Goal: Task Accomplishment & Management: Manage account settings

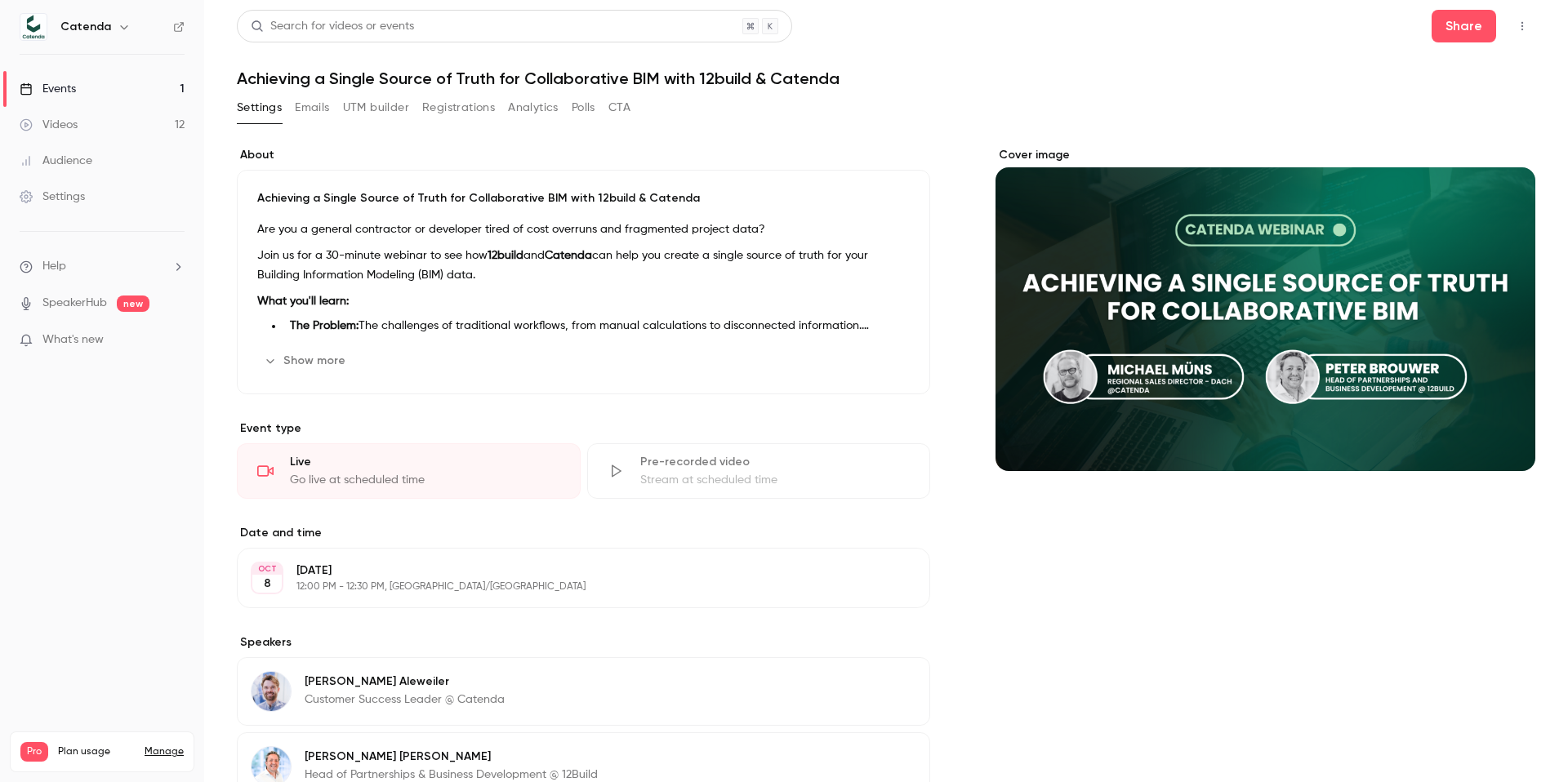
click at [385, 682] on p "[PERSON_NAME]" at bounding box center [404, 681] width 200 height 16
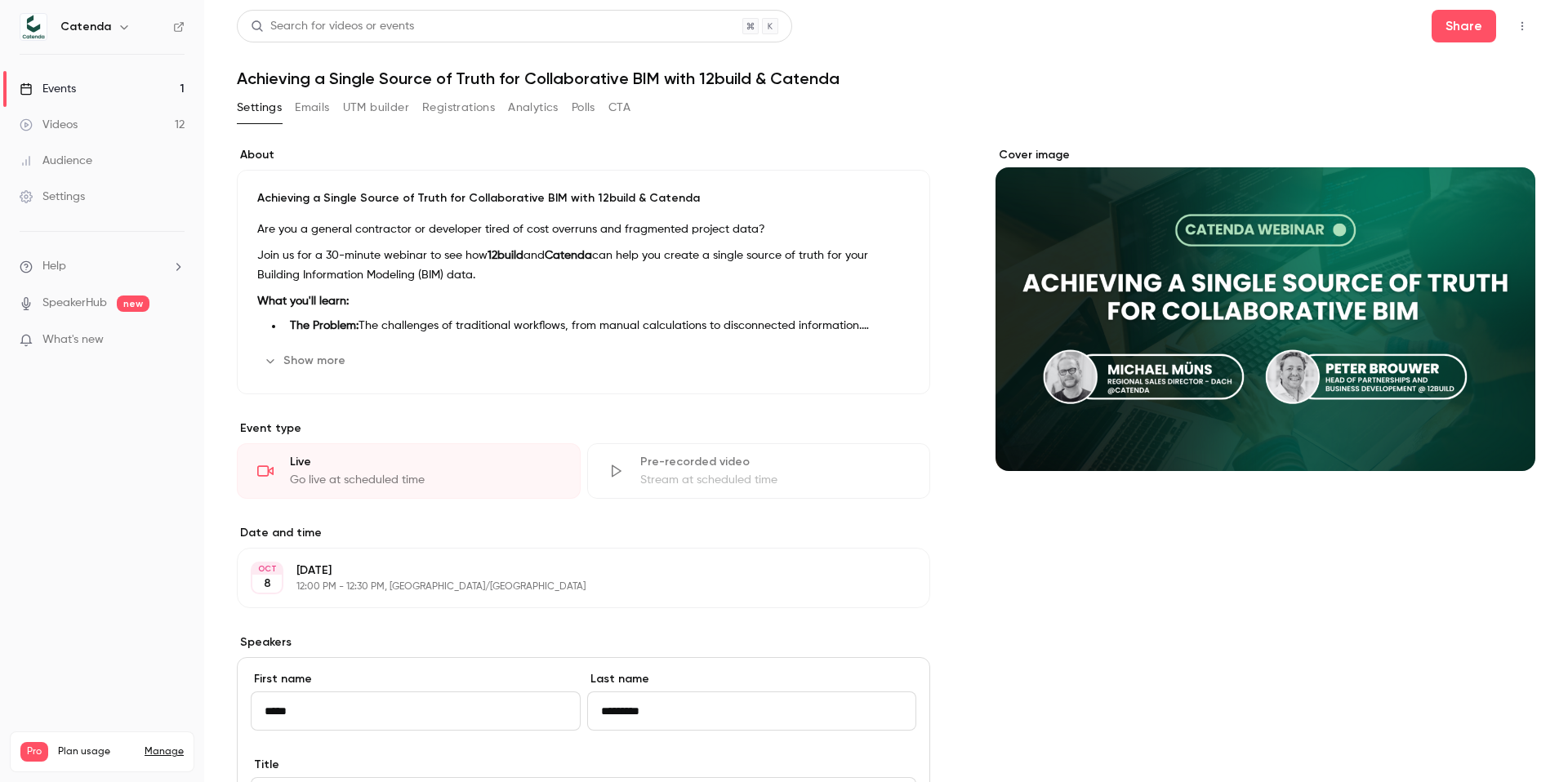
drag, startPoint x: 702, startPoint y: 711, endPoint x: 586, endPoint y: 713, distance: 116.0
click at [587, 713] on input "*********" at bounding box center [752, 712] width 330 height 40
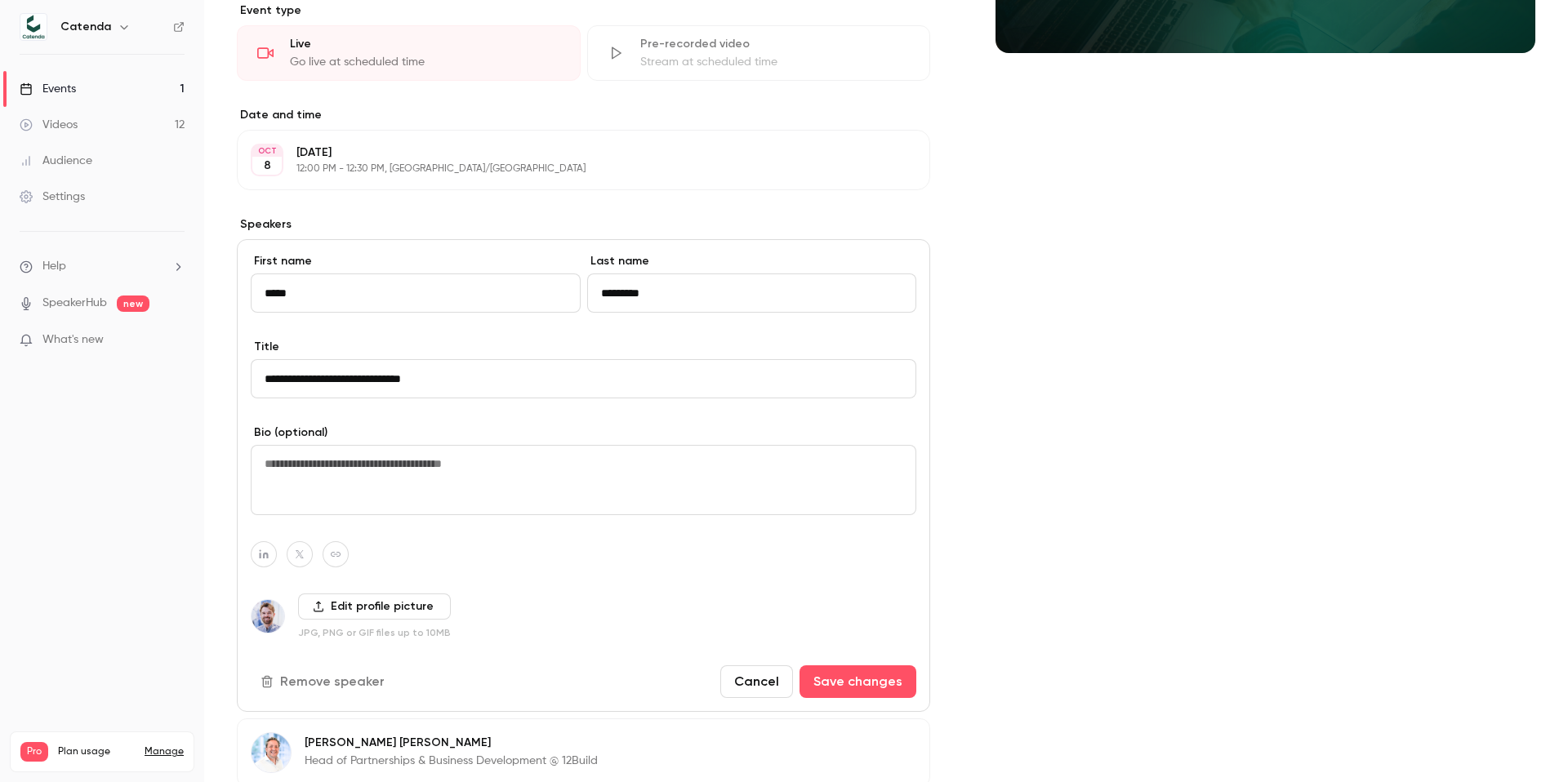
scroll to position [424, 0]
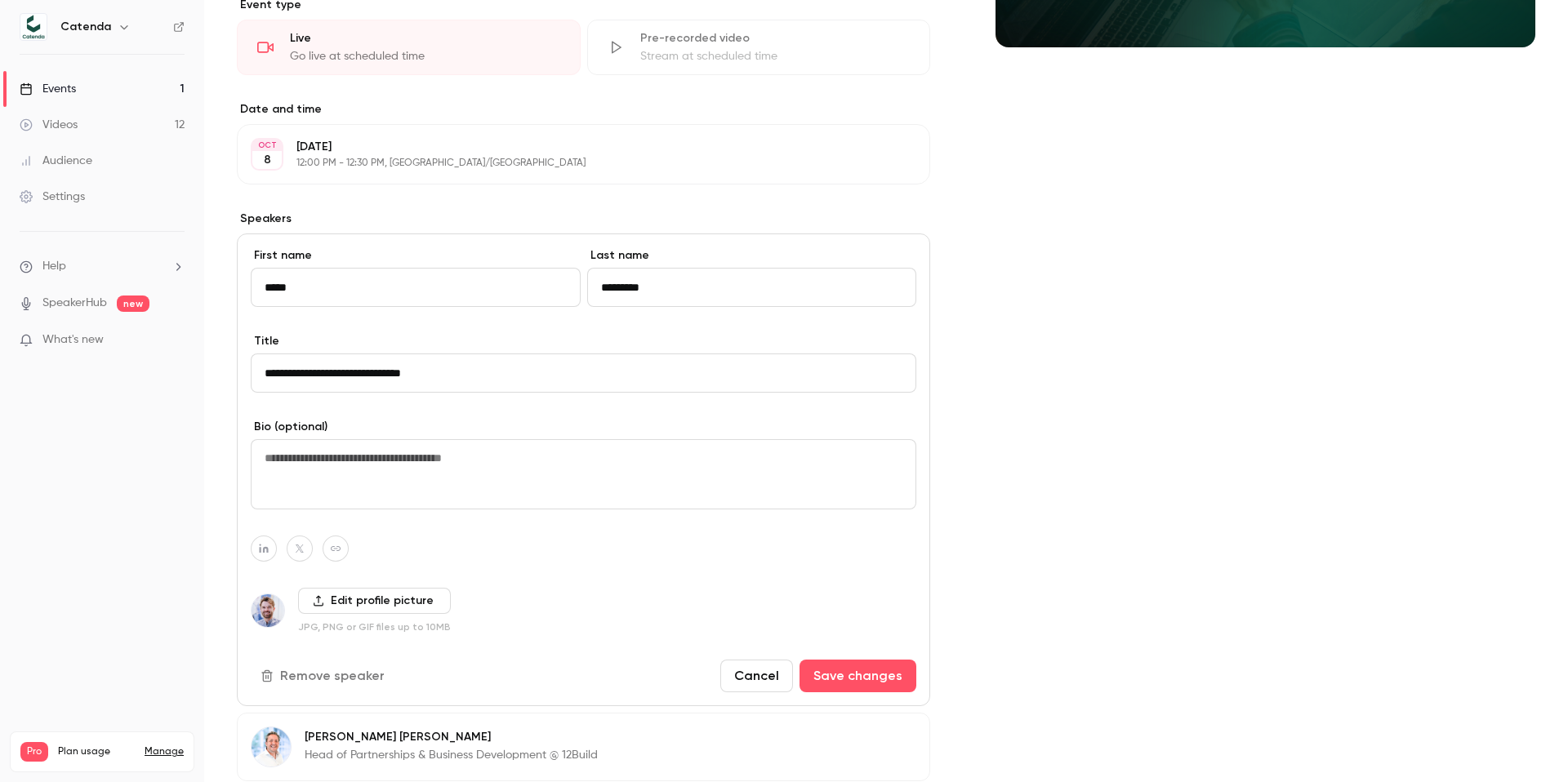
drag, startPoint x: 481, startPoint y: 371, endPoint x: 297, endPoint y: 370, distance: 184.0
click at [297, 370] on input "**********" at bounding box center [584, 373] width 665 height 40
click at [373, 369] on input "**********" at bounding box center [584, 373] width 665 height 40
drag, startPoint x: 503, startPoint y: 380, endPoint x: 267, endPoint y: 379, distance: 236.0
click at [267, 379] on input "**********" at bounding box center [584, 373] width 665 height 40
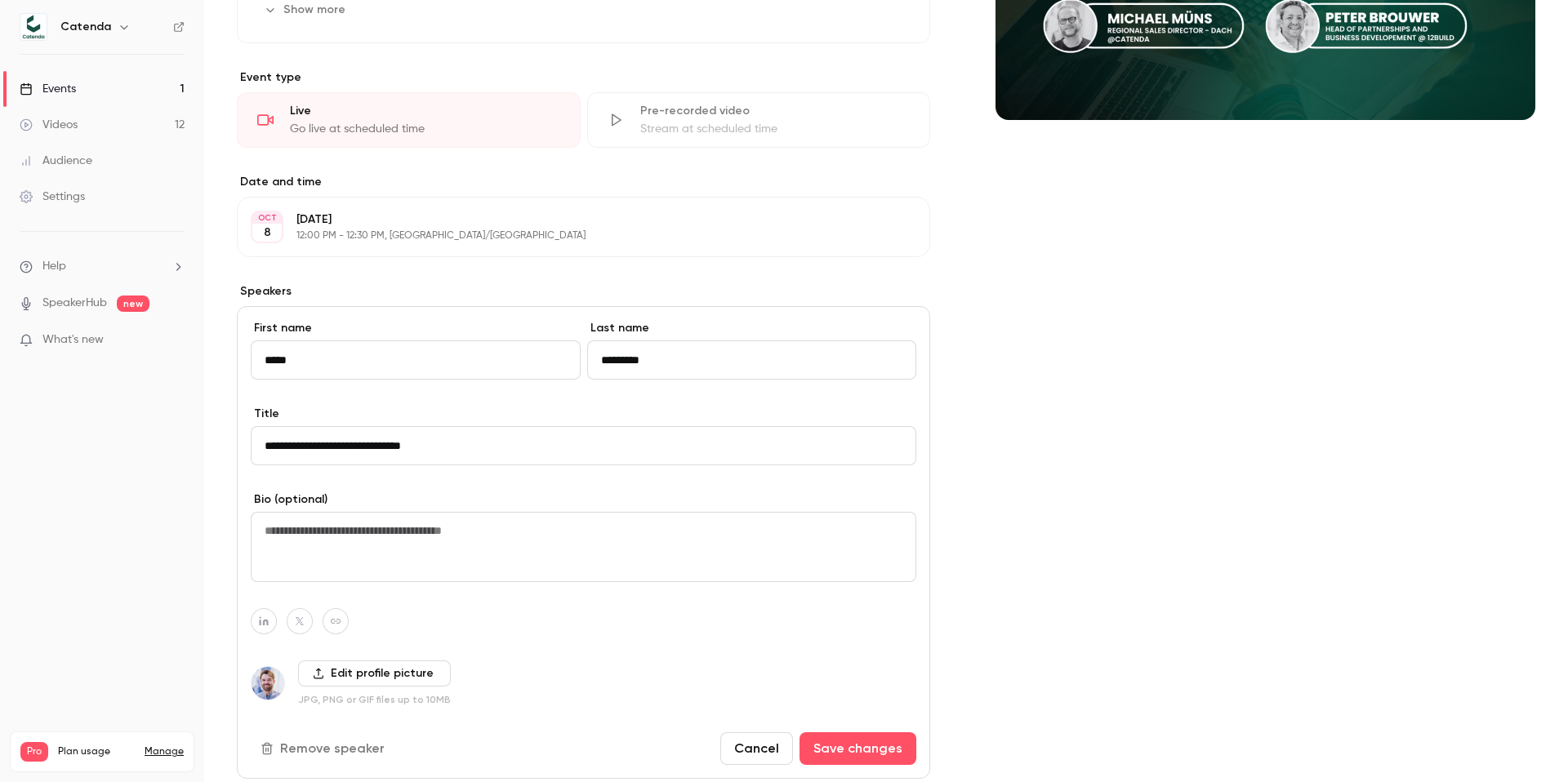
scroll to position [203, 0]
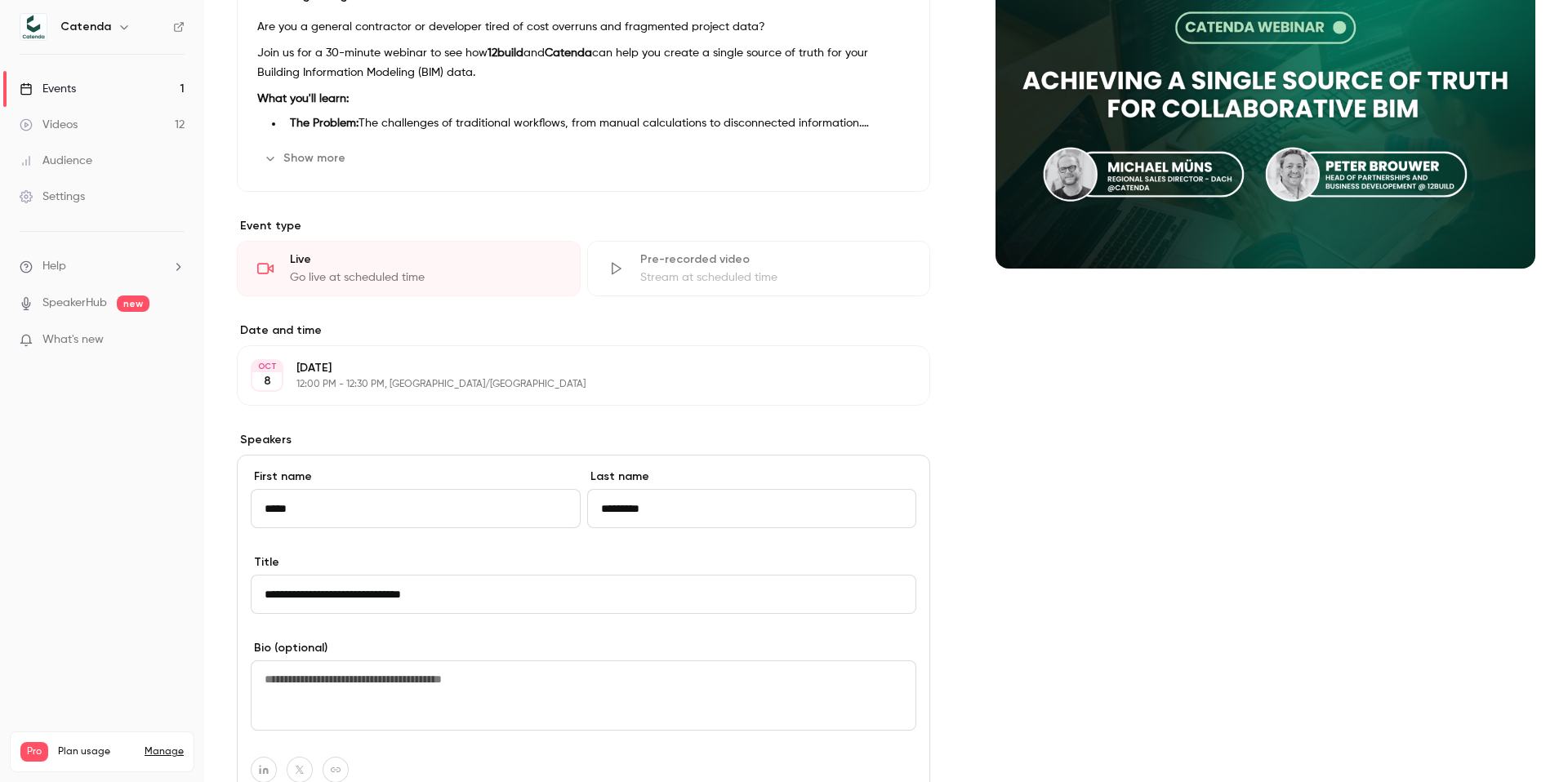
click at [1275, 180] on div "Cover image" at bounding box center [1265, 106] width 540 height 324
click at [0, 0] on input "Cover image" at bounding box center [0, 0] width 0 height 0
click at [1499, 235] on icon "Cover image" at bounding box center [1506, 239] width 18 height 13
click at [1238, 192] on div "Cover image" at bounding box center [1265, 106] width 540 height 324
click at [0, 0] on input "Cover image" at bounding box center [0, 0] width 0 height 0
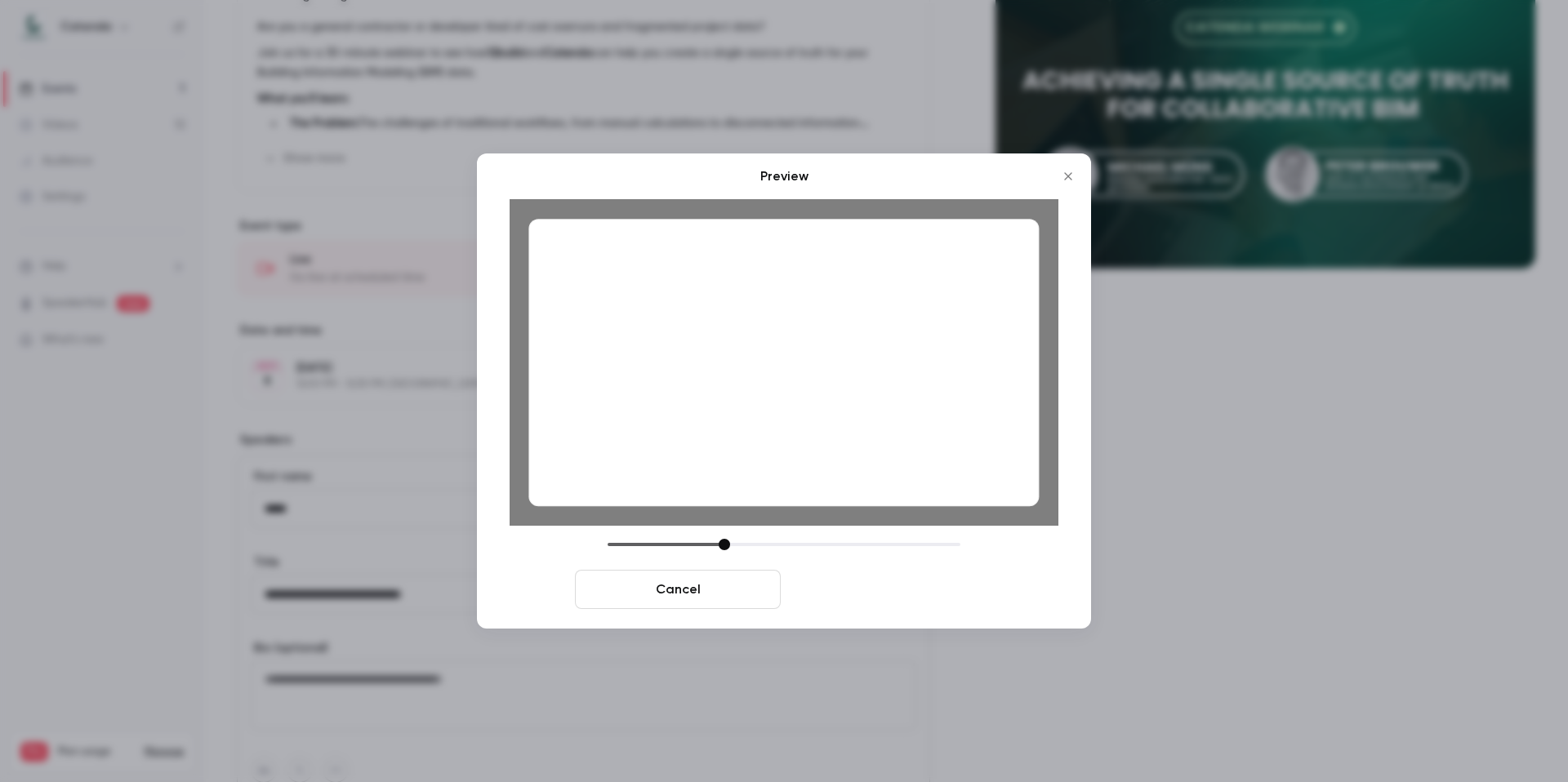
click at [924, 589] on button "Save cover" at bounding box center [890, 590] width 205 height 40
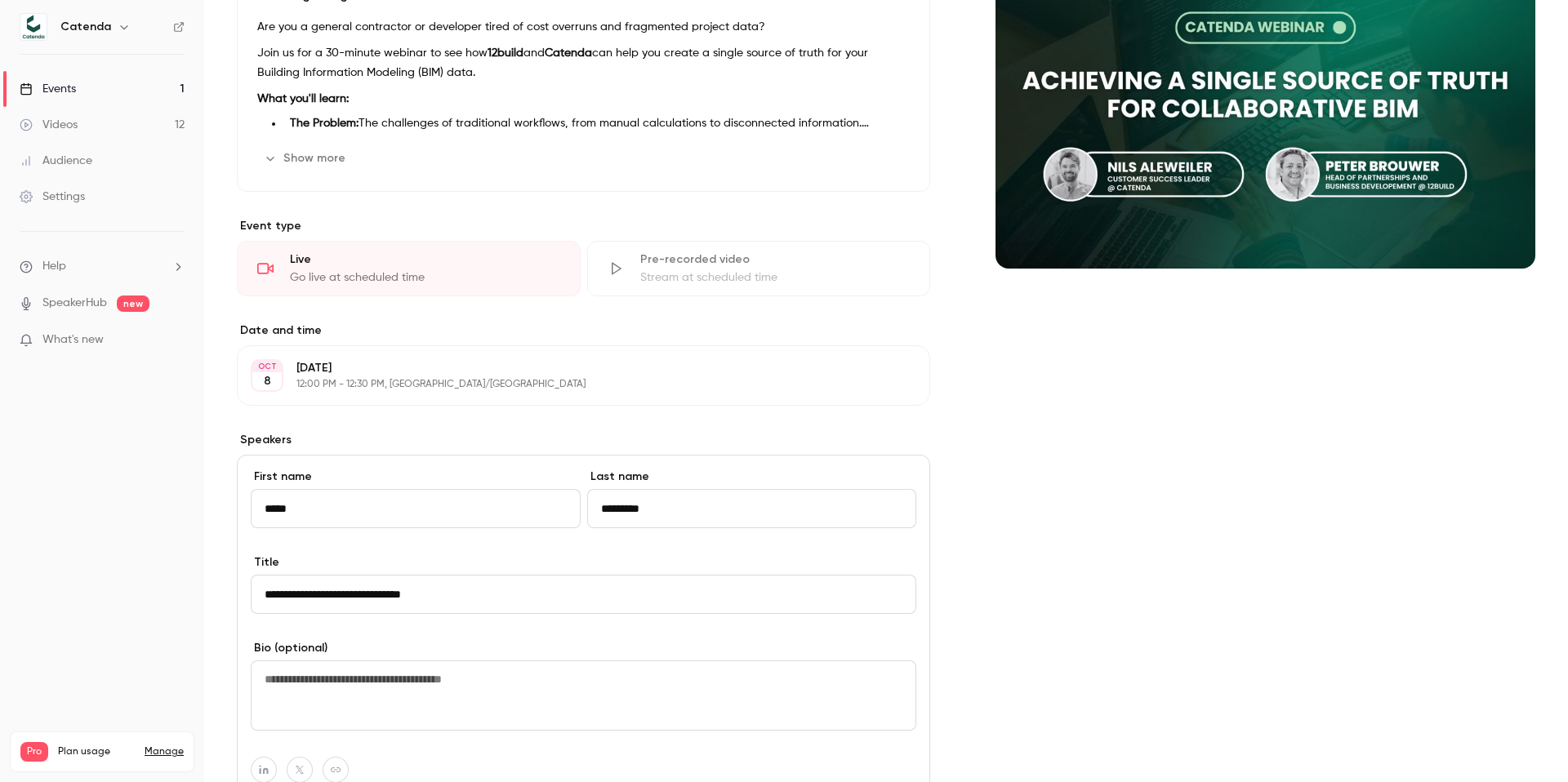
click at [1075, 492] on div "Cover image" at bounding box center [1265, 536] width 540 height 1184
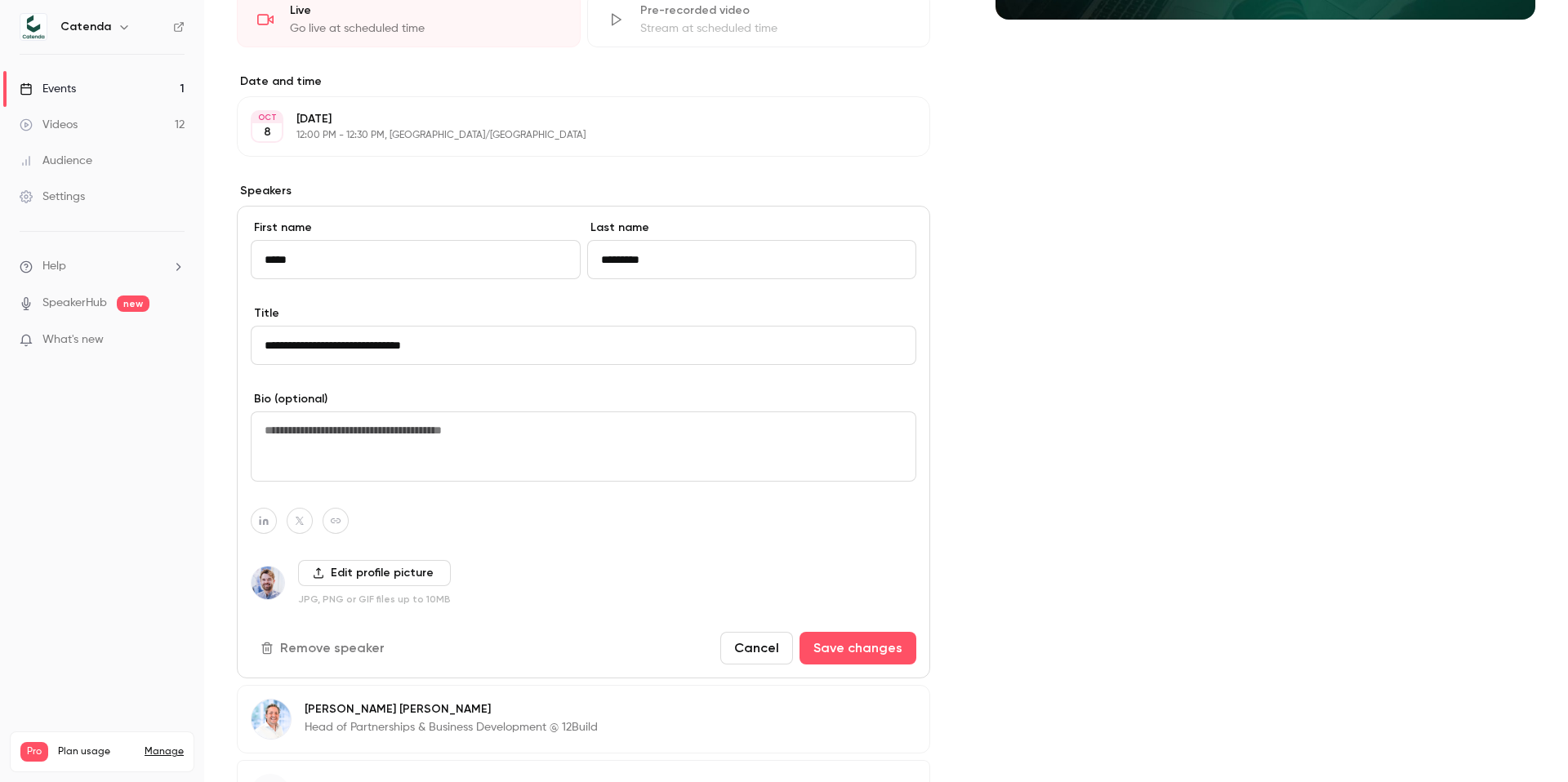
scroll to position [598, 0]
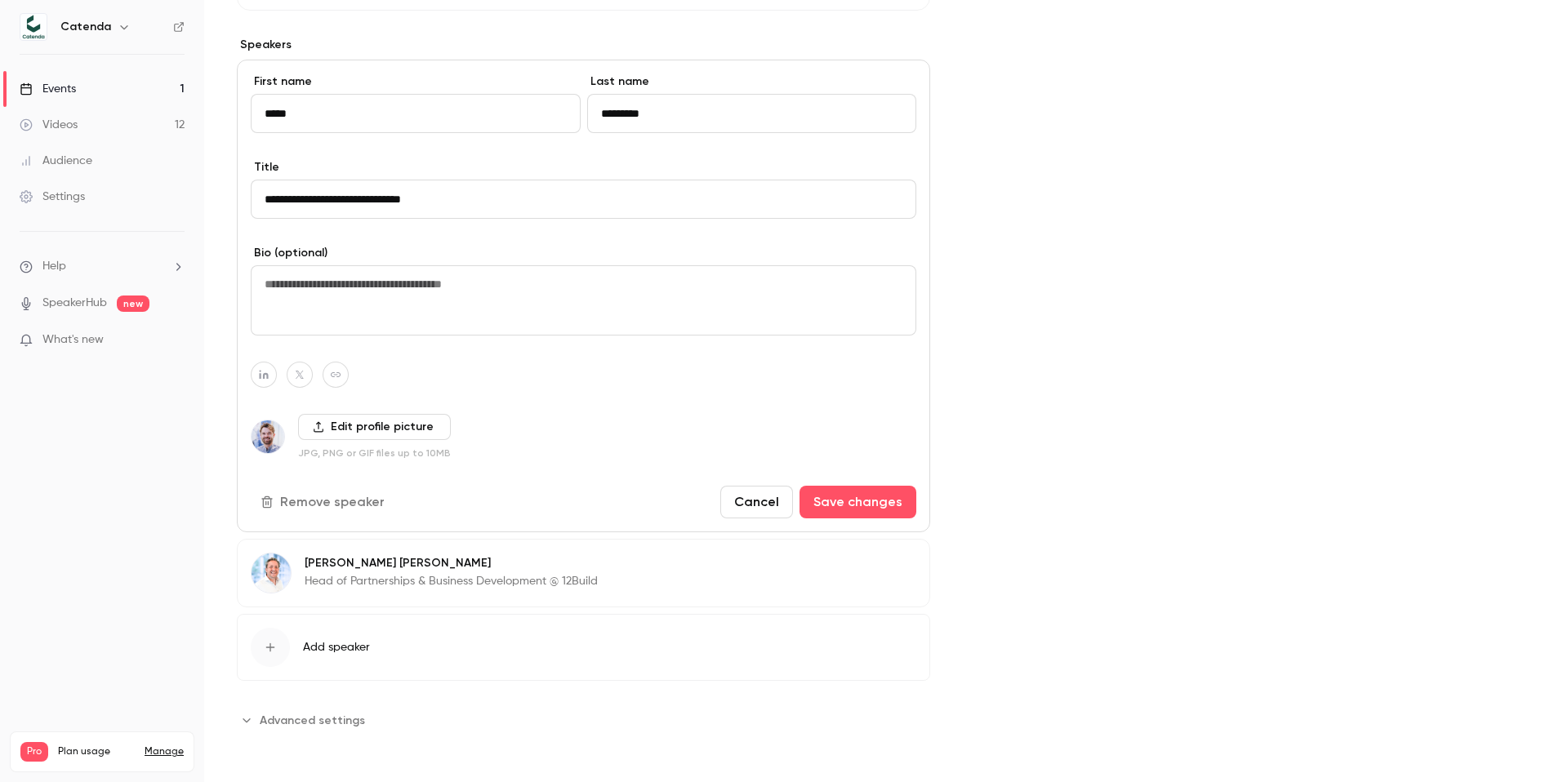
click at [752, 490] on button "Cancel" at bounding box center [756, 502] width 73 height 33
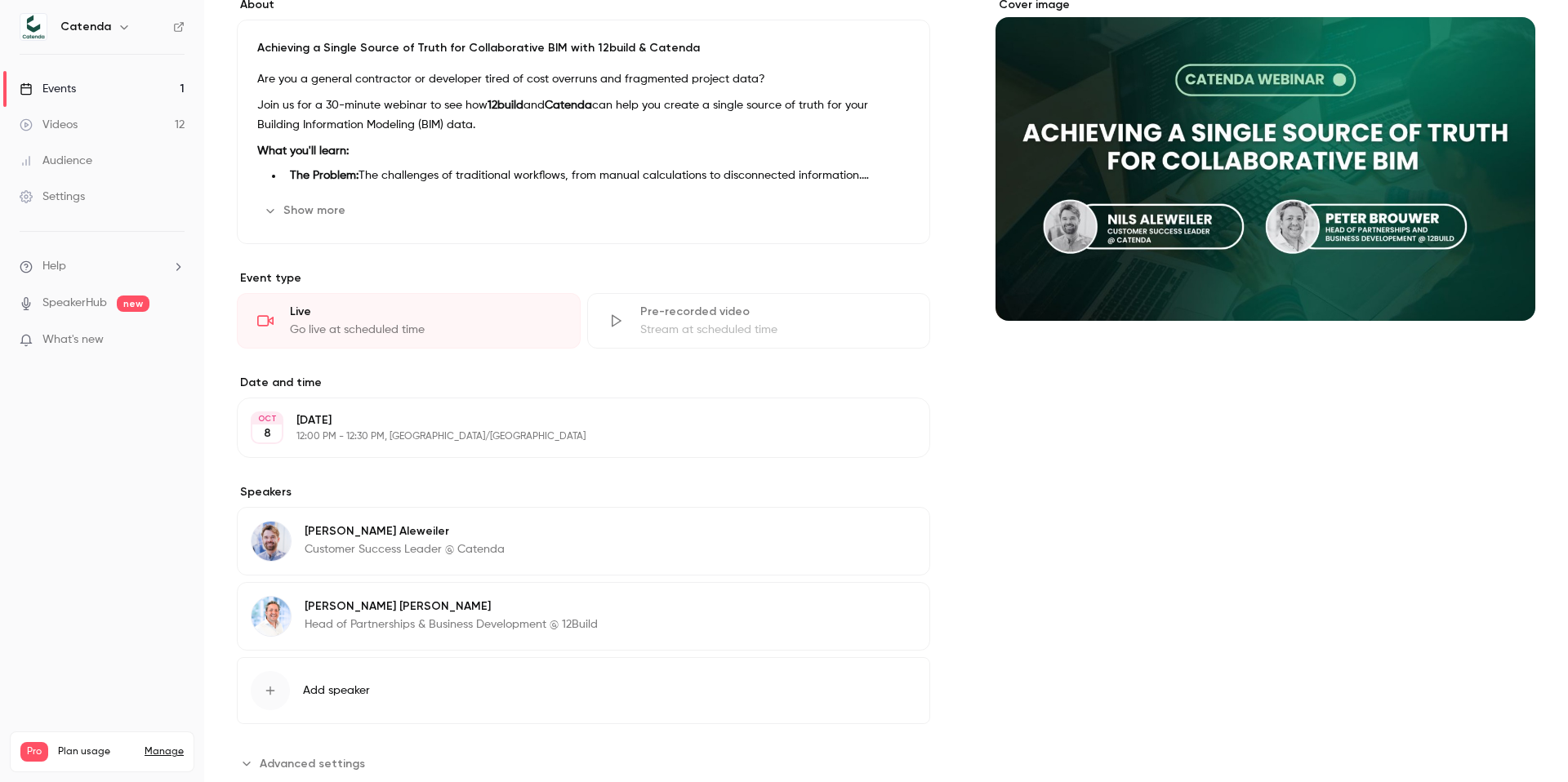
scroll to position [0, 0]
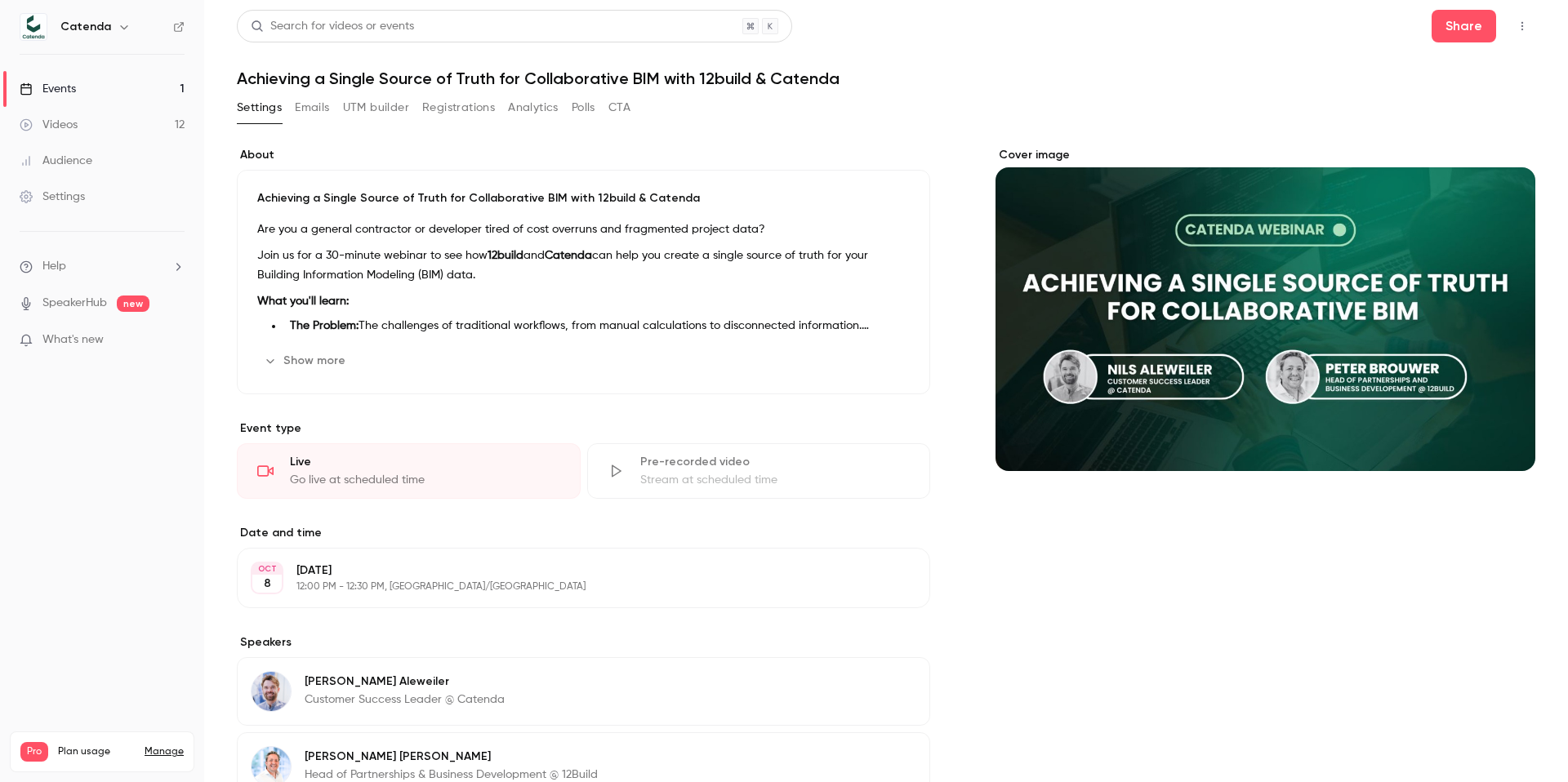
click at [159, 123] on link "Videos 12" at bounding box center [102, 125] width 205 height 36
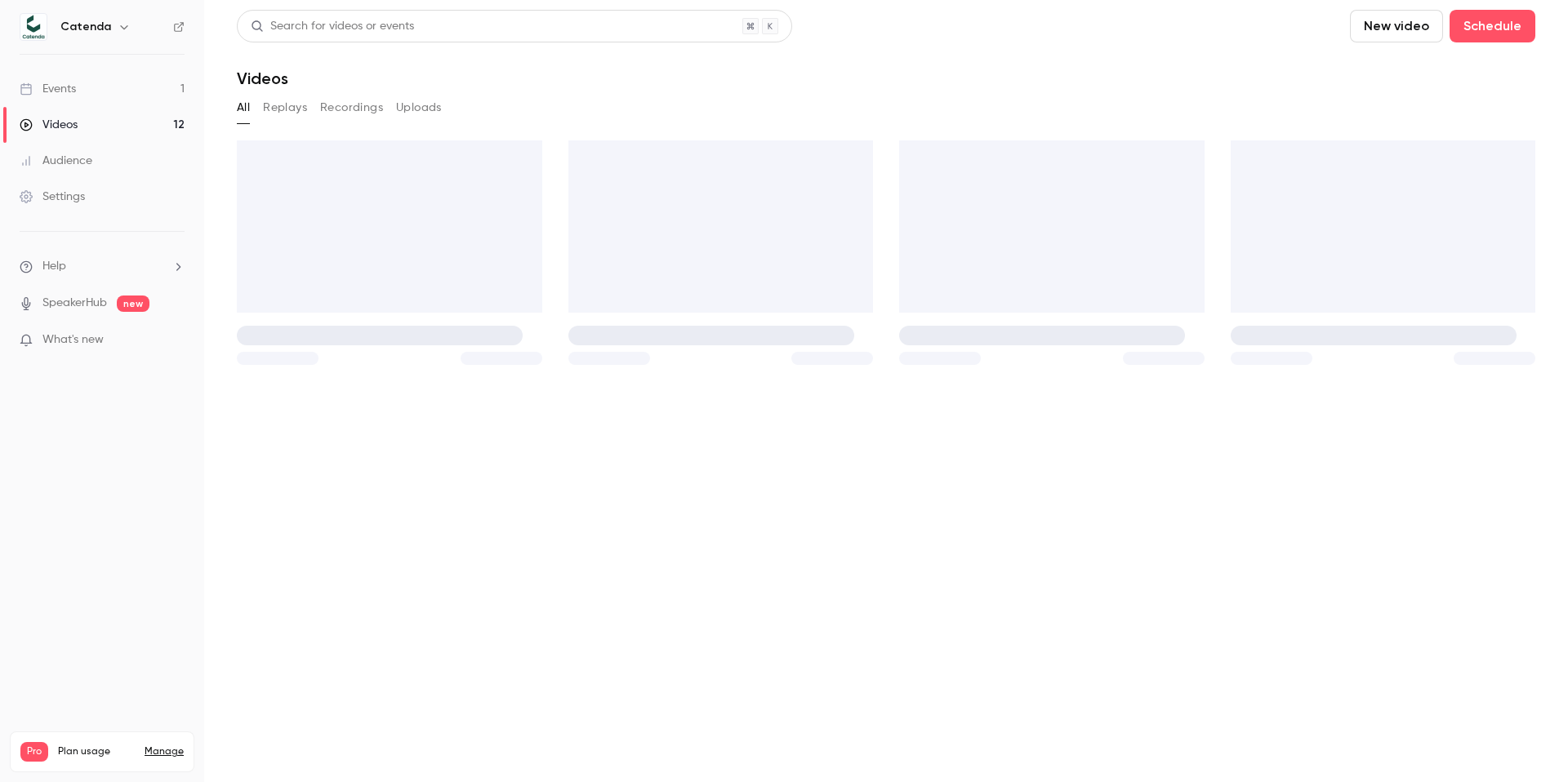
click at [128, 88] on link "Events 1" at bounding box center [102, 89] width 205 height 36
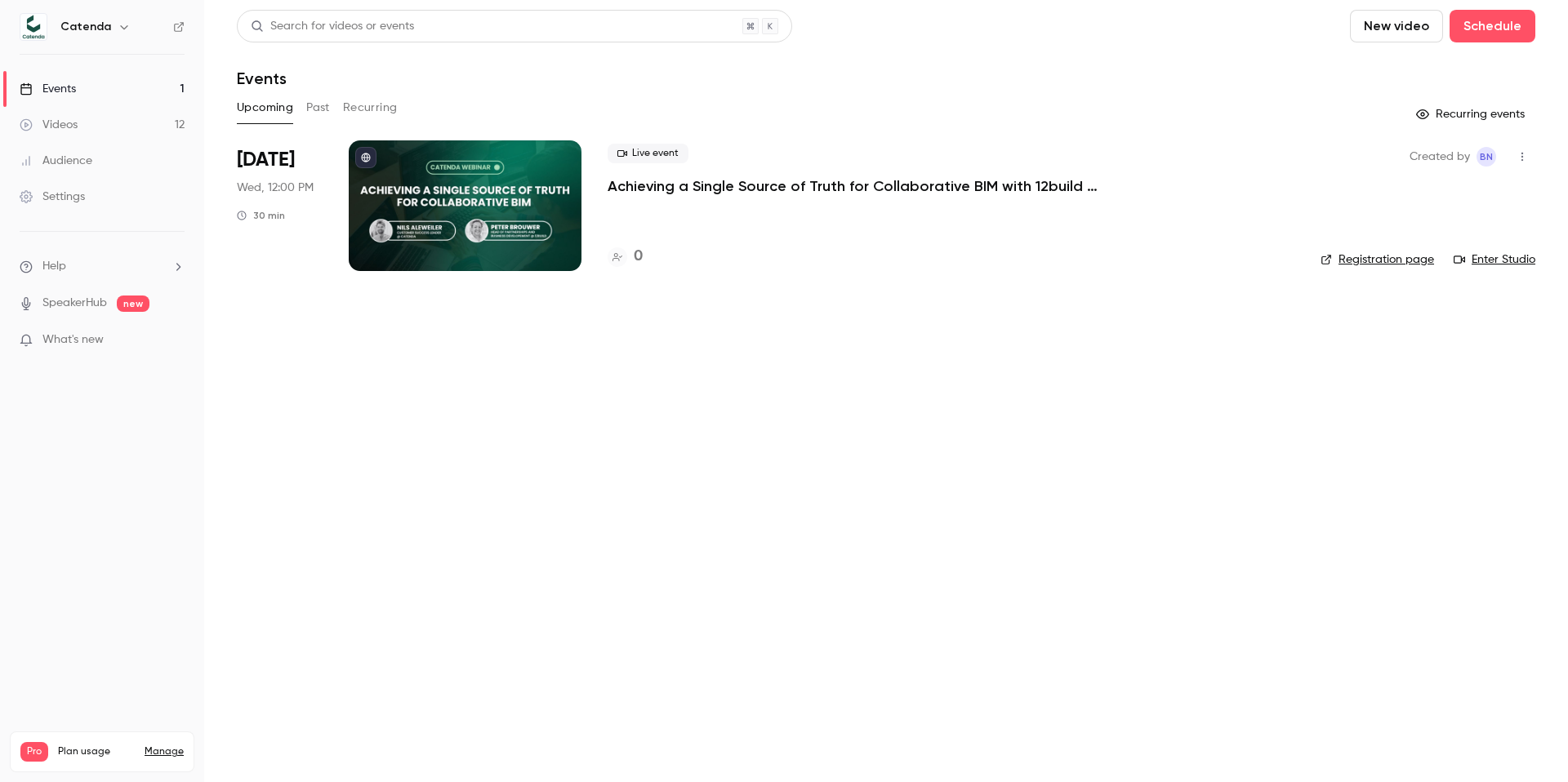
click at [126, 137] on link "Videos 12" at bounding box center [102, 125] width 205 height 36
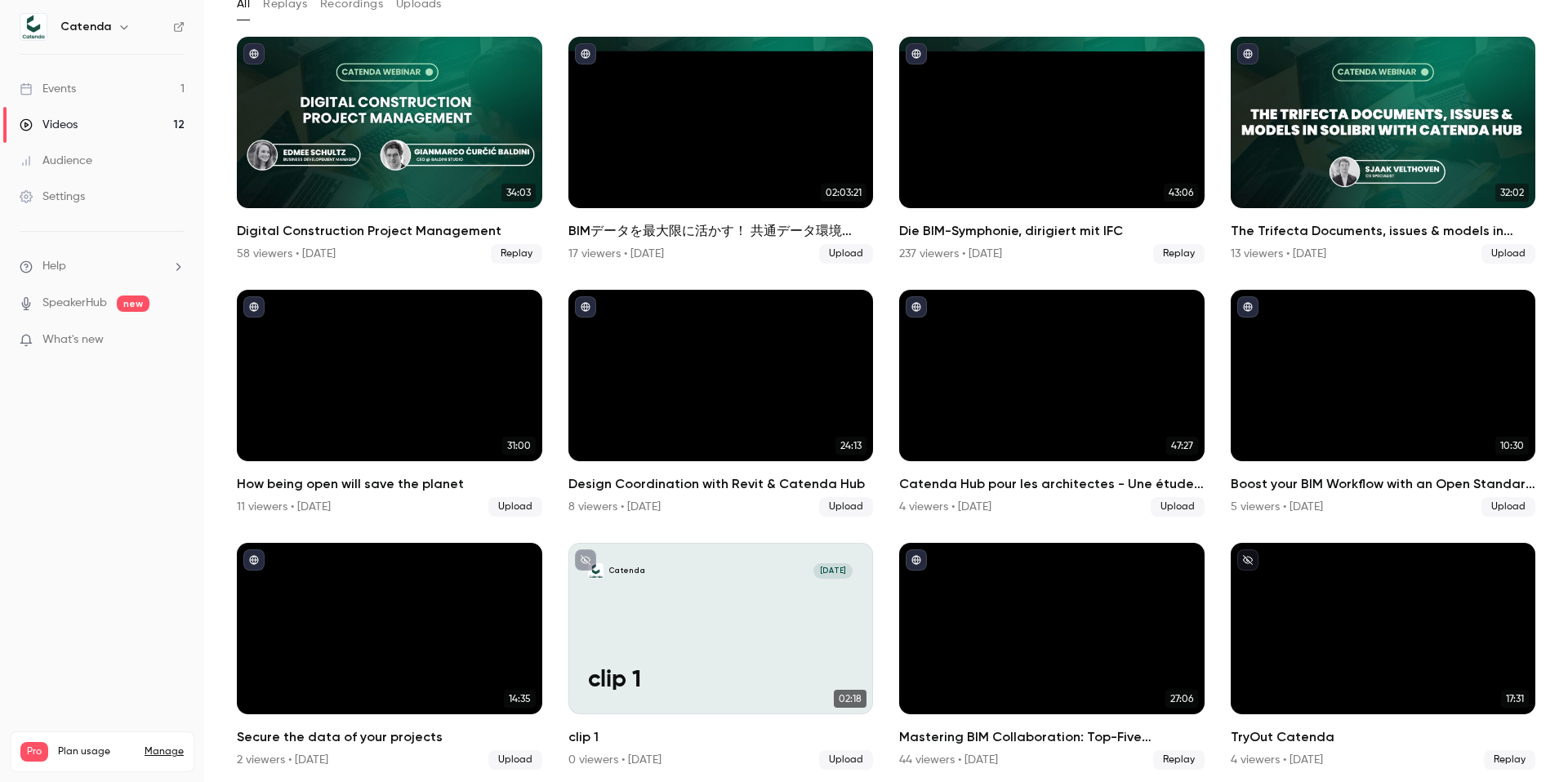
scroll to position [107, 0]
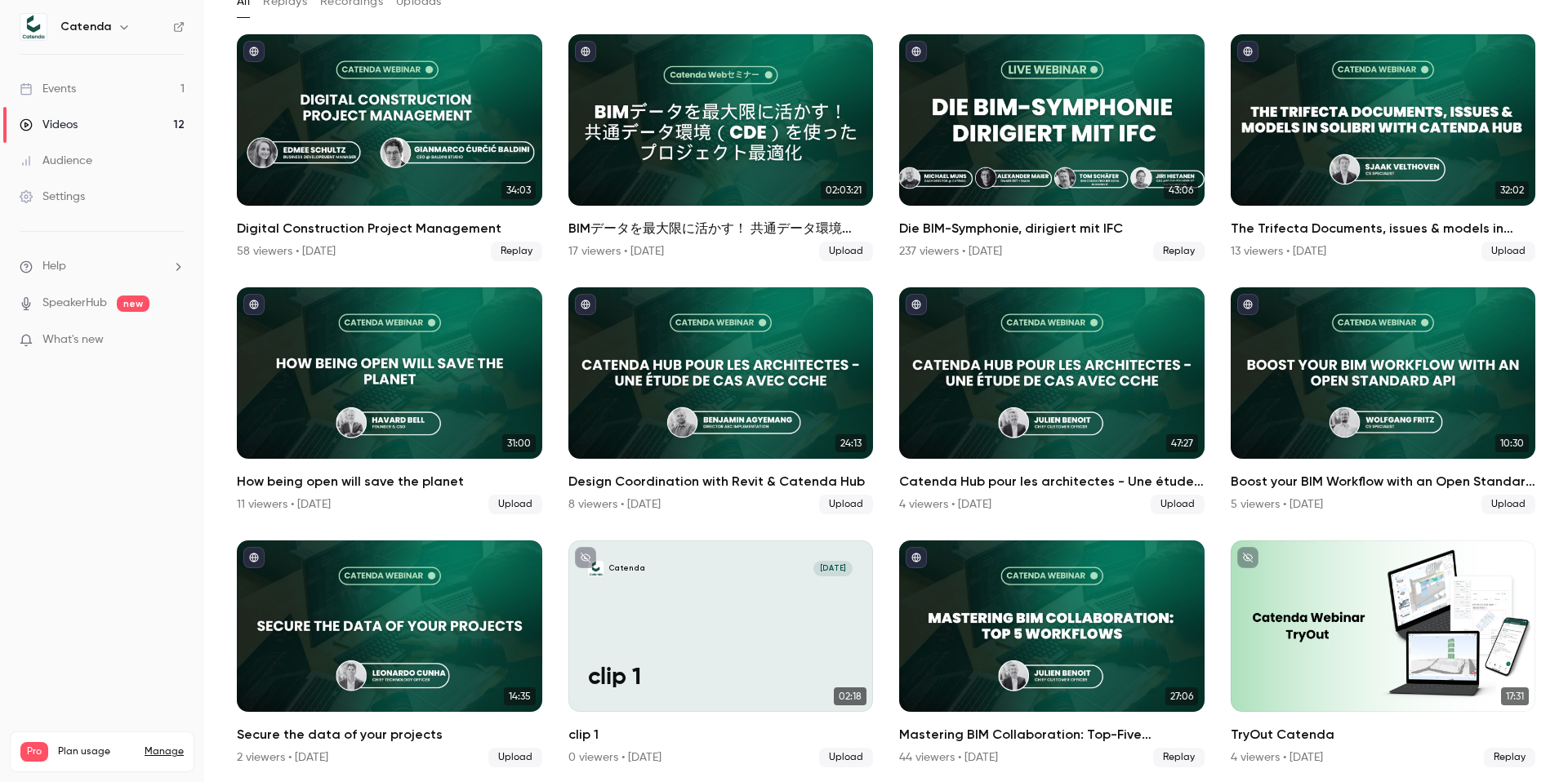
click at [156, 94] on link "Events 1" at bounding box center [102, 89] width 205 height 36
